Goal: Task Accomplishment & Management: Manage account settings

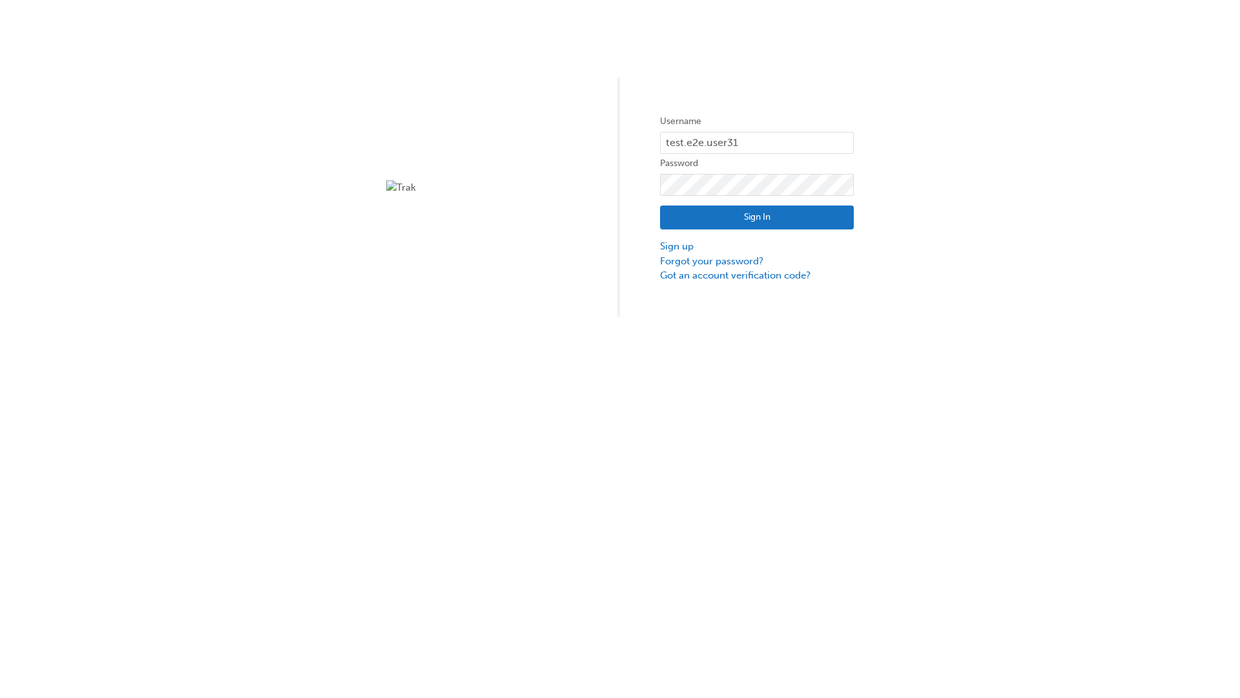
type input "test.e2e.user31"
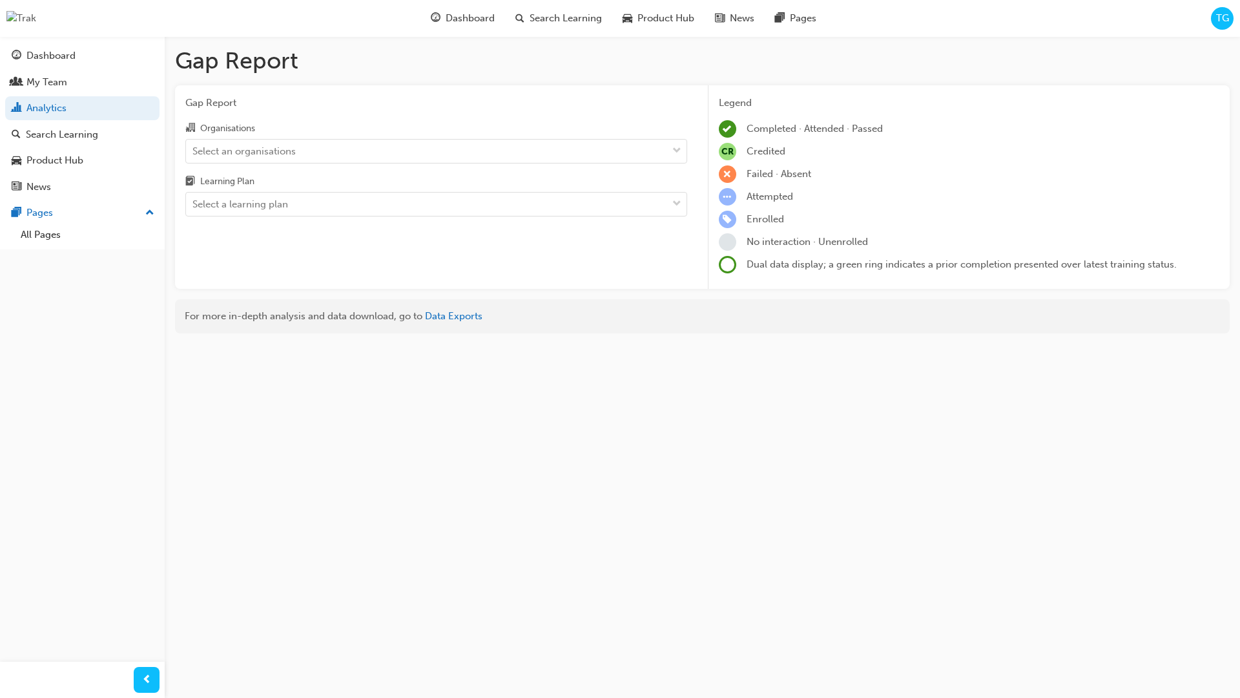
click at [194, 151] on input "Organisations Select an organisations" at bounding box center [192, 150] width 1 height 11
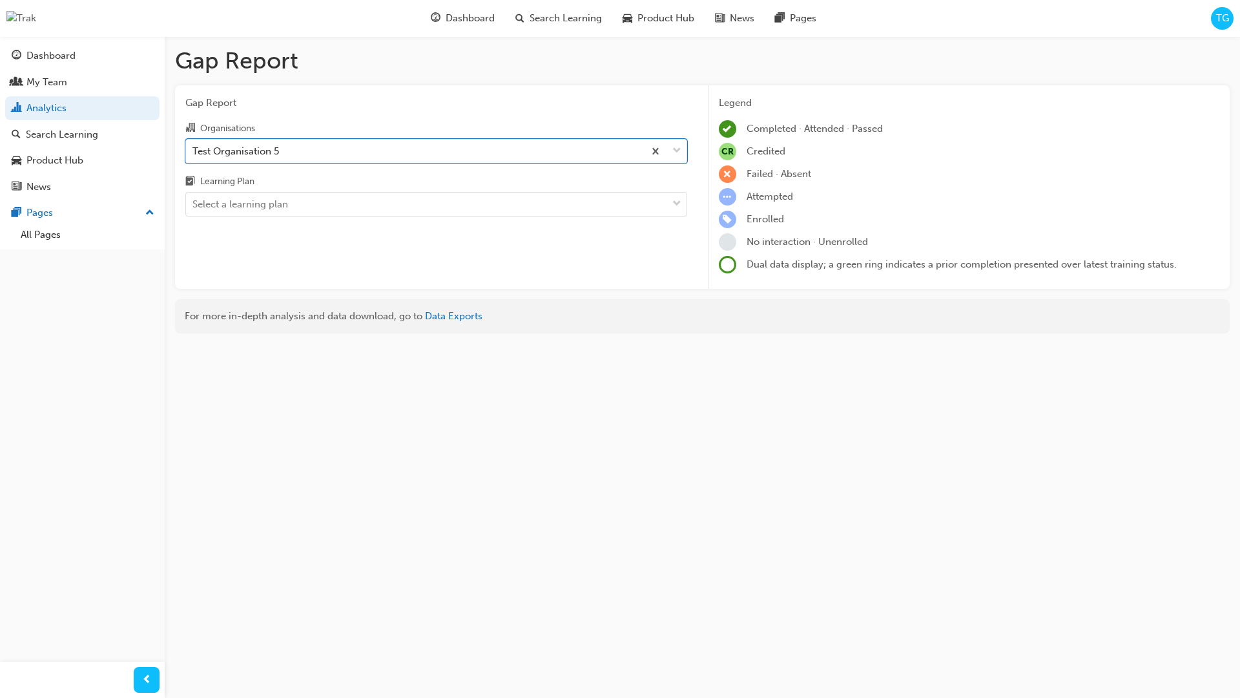
click at [194, 205] on input "Learning Plan Select a learning plan" at bounding box center [192, 203] width 1 height 11
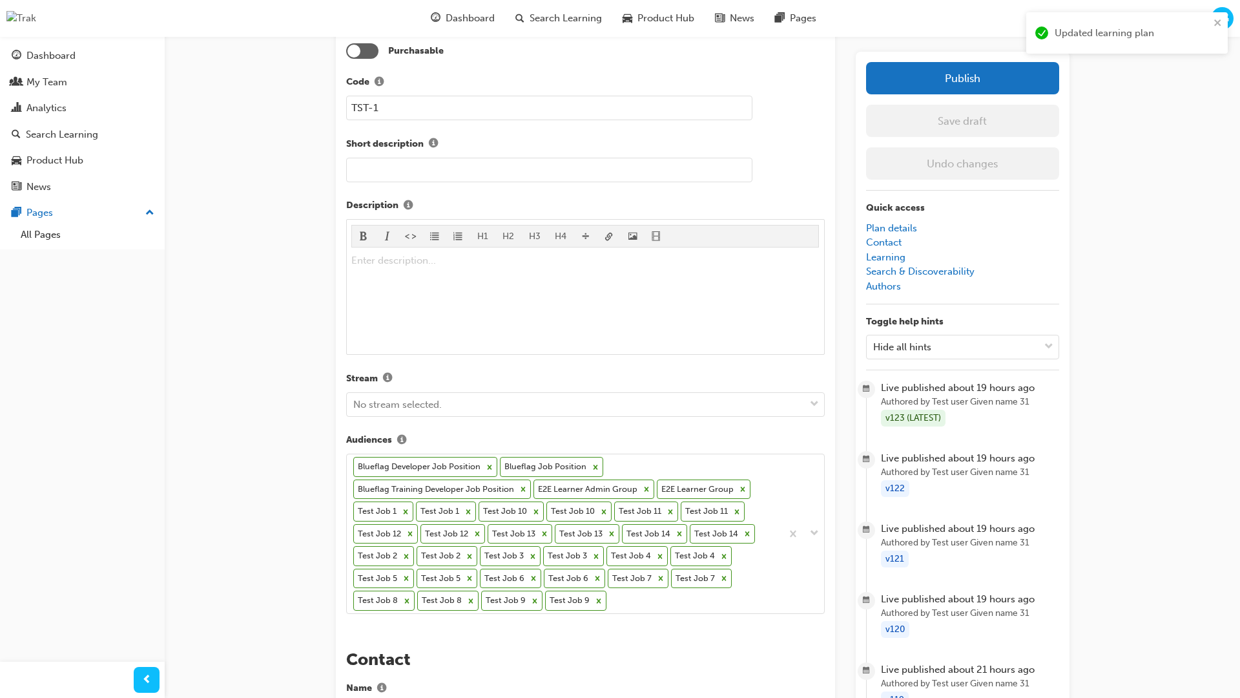
scroll to position [391, 0]
